Goal: Information Seeking & Learning: Learn about a topic

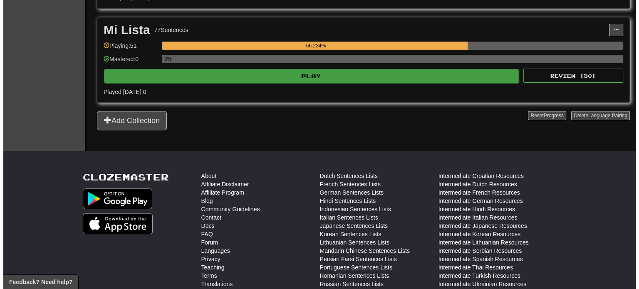
scroll to position [271, 0]
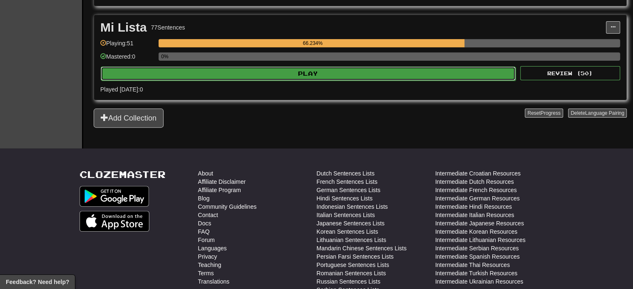
click at [308, 67] on button "Play" at bounding box center [308, 74] width 415 height 14
select select "**"
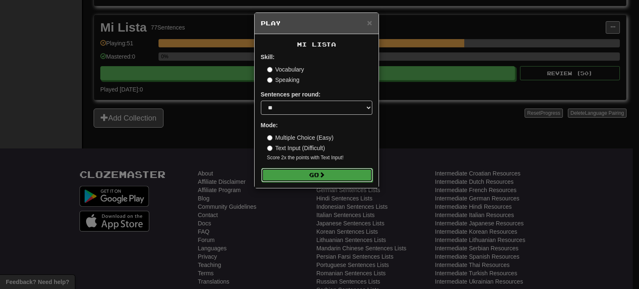
click at [332, 170] on button "Go" at bounding box center [317, 175] width 112 height 14
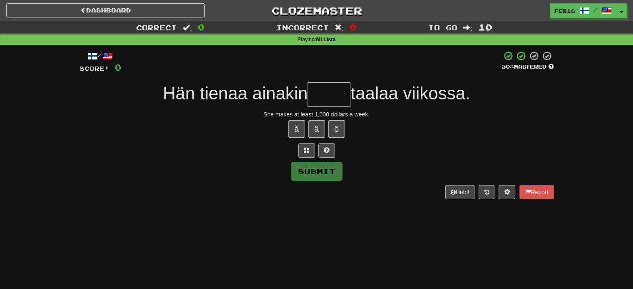
click at [323, 102] on input "text" at bounding box center [329, 94] width 43 height 25
click at [75, 3] on div "Dashboard Clozemaster Fer16 / Toggle Dropdown Dashboard Leaderboard Activity Fe…" at bounding box center [316, 9] width 633 height 18
click at [76, 10] on link "Dashboard" at bounding box center [105, 10] width 199 height 14
